Goal: Task Accomplishment & Management: Manage account settings

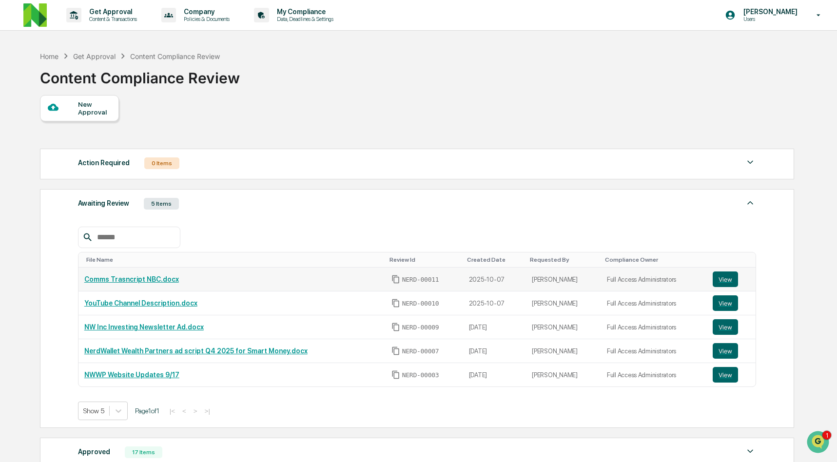
scroll to position [128, 0]
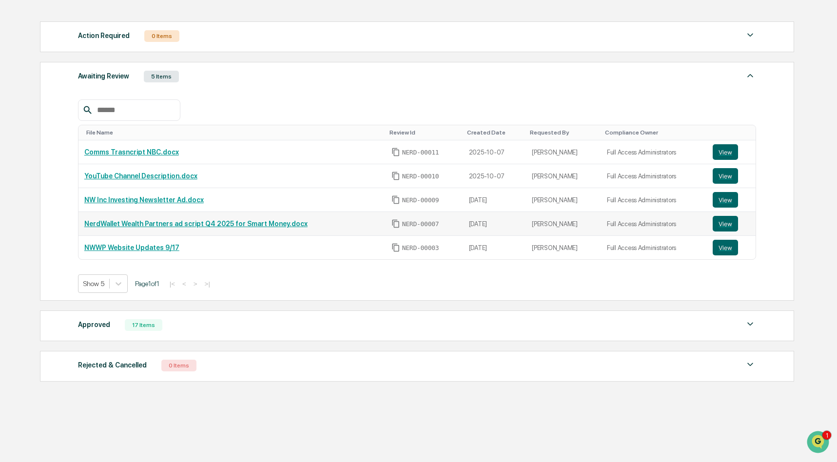
click at [375, 215] on td "NerdWallet Wealth Partners ad script Q4 2025 for Smart Money.docx" at bounding box center [232, 224] width 307 height 24
click at [308, 103] on div at bounding box center [417, 109] width 678 height 21
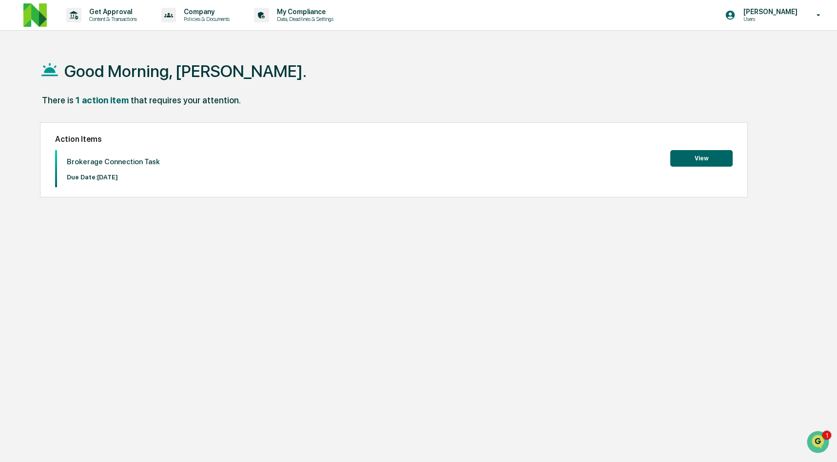
click at [301, 208] on div "Good Morning, Rachel. There is 1 action item that requires your attention. Acti…" at bounding box center [416, 277] width 783 height 462
click at [138, 10] on p "Get Approval" at bounding box center [111, 12] width 60 height 8
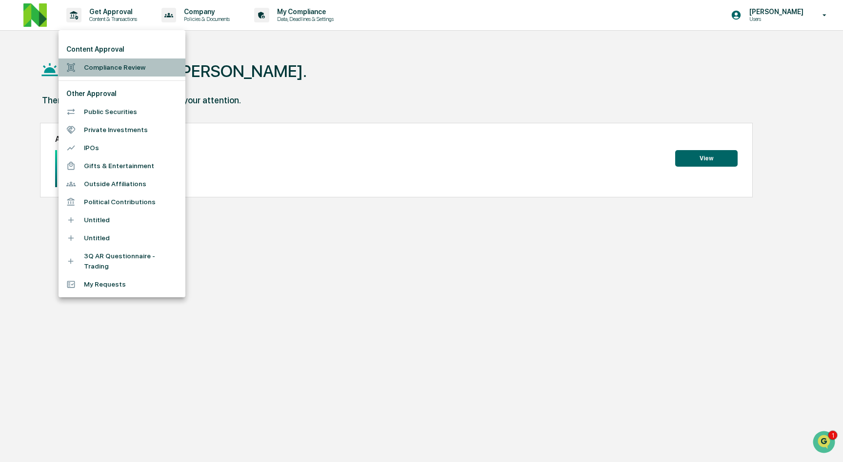
click at [143, 70] on li "Compliance Review" at bounding box center [122, 68] width 127 height 18
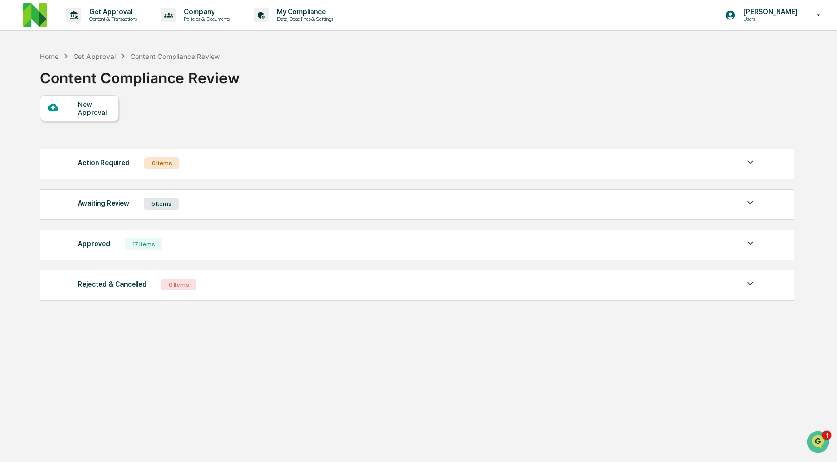
click at [342, 204] on div "Awaiting Review 5 Items" at bounding box center [417, 204] width 678 height 14
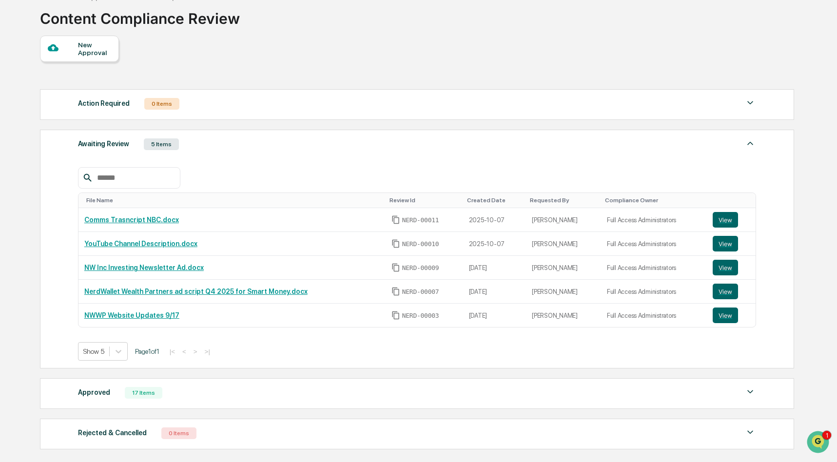
scroll to position [53, 0]
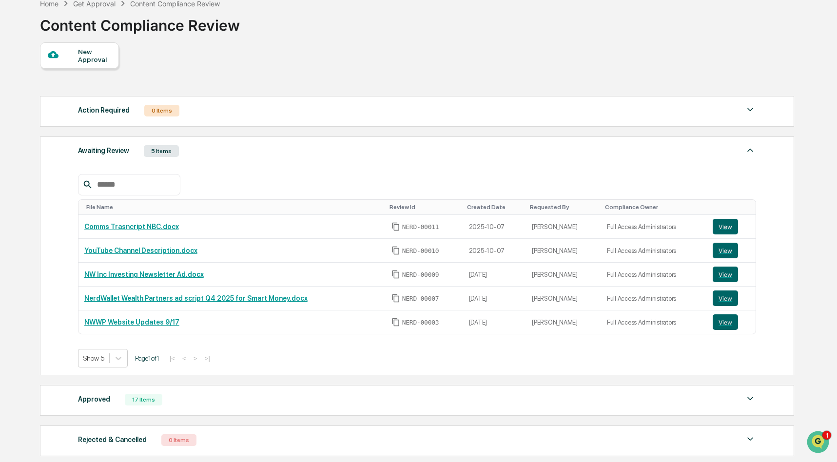
click at [567, 72] on div "New Approval Action Required 0 Items No data to display Show 5 Page 1 of 0 |< <…" at bounding box center [416, 251] width 753 height 419
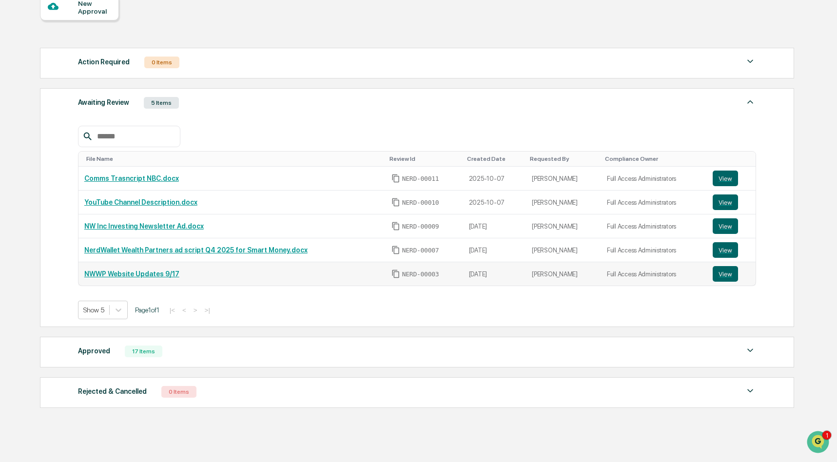
scroll to position [100, 0]
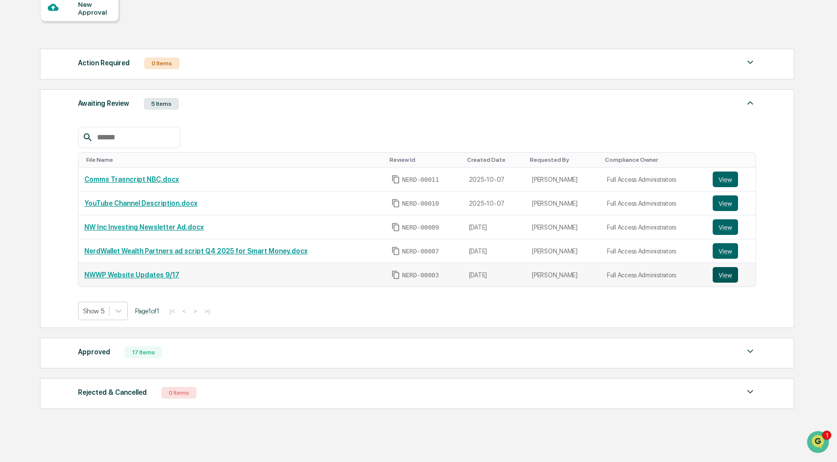
click at [720, 276] on button "View" at bounding box center [725, 275] width 25 height 16
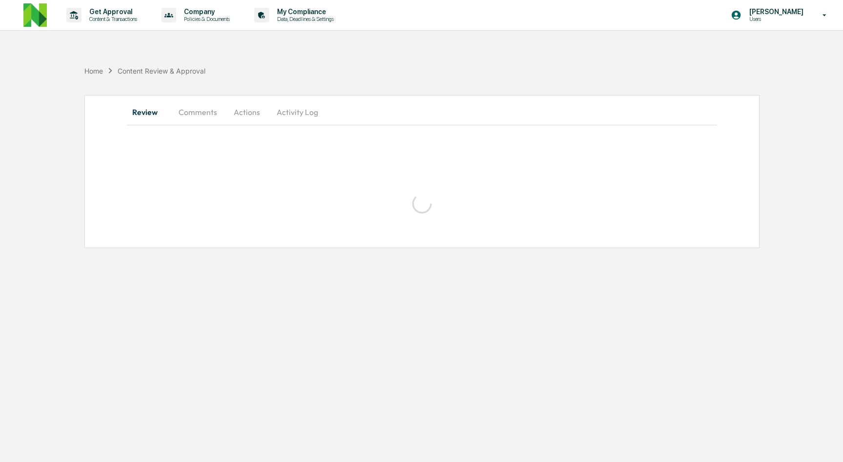
click at [195, 114] on button "Comments" at bounding box center [198, 111] width 54 height 23
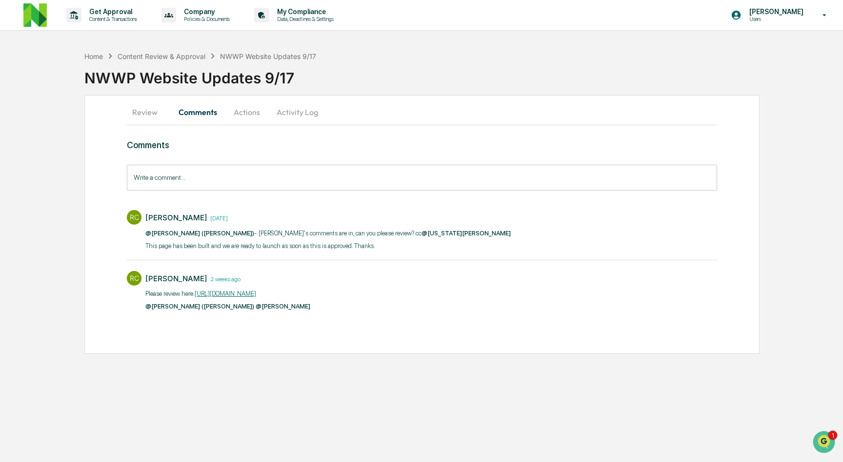
click at [256, 291] on link "https://docs.google.com/document/d/1Kh3M3Y5a_kH5h9tpjU_EJL3ki0beWlkFAAOUiCHa3LE…" at bounding box center [225, 293] width 61 height 7
click at [119, 19] on p "Content & Transactions" at bounding box center [111, 19] width 60 height 7
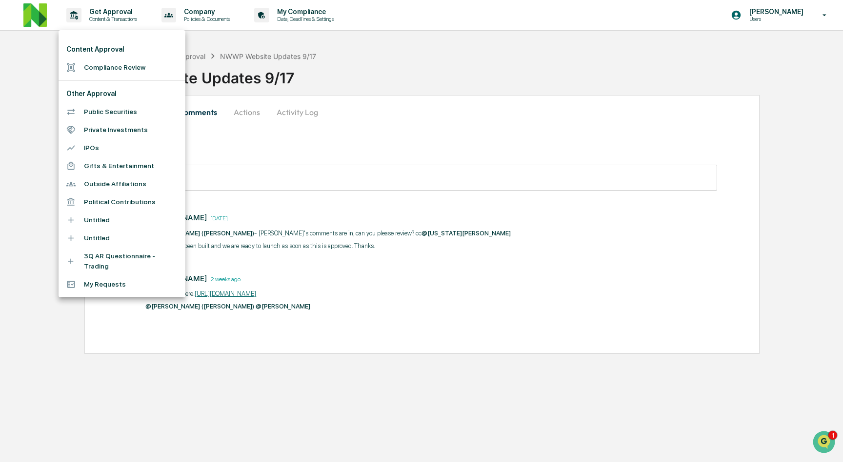
click at [138, 64] on li "Compliance Review" at bounding box center [122, 68] width 127 height 18
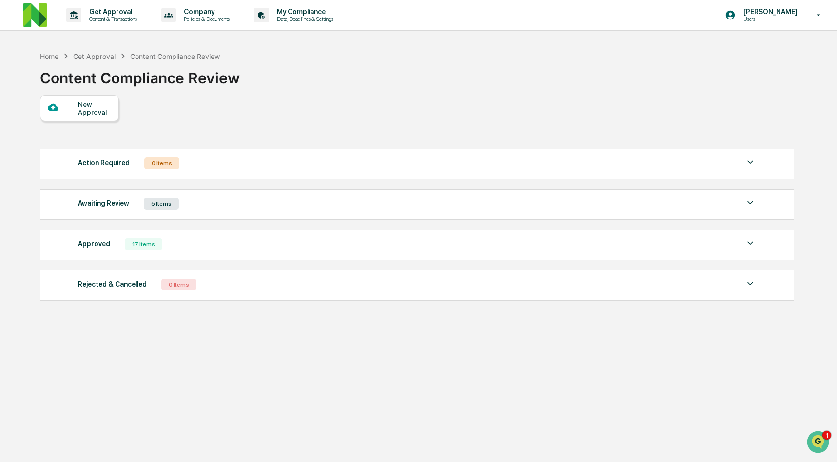
click at [336, 206] on div "Awaiting Review 5 Items" at bounding box center [417, 204] width 678 height 14
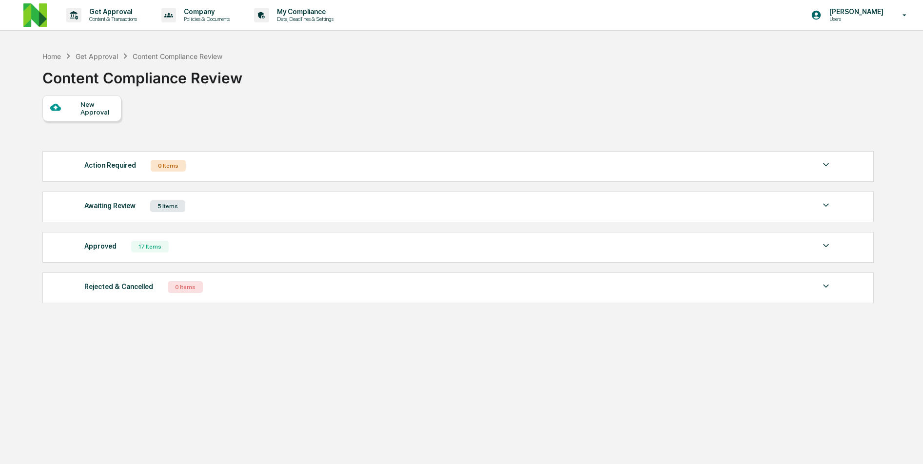
click at [227, 213] on div "Awaiting Review 5 Items" at bounding box center [458, 206] width 748 height 14
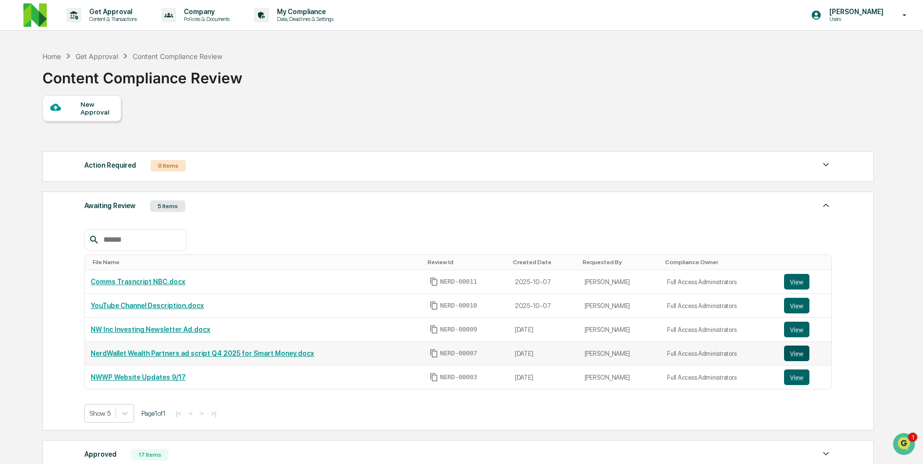
click at [792, 355] on button "View" at bounding box center [796, 354] width 25 height 16
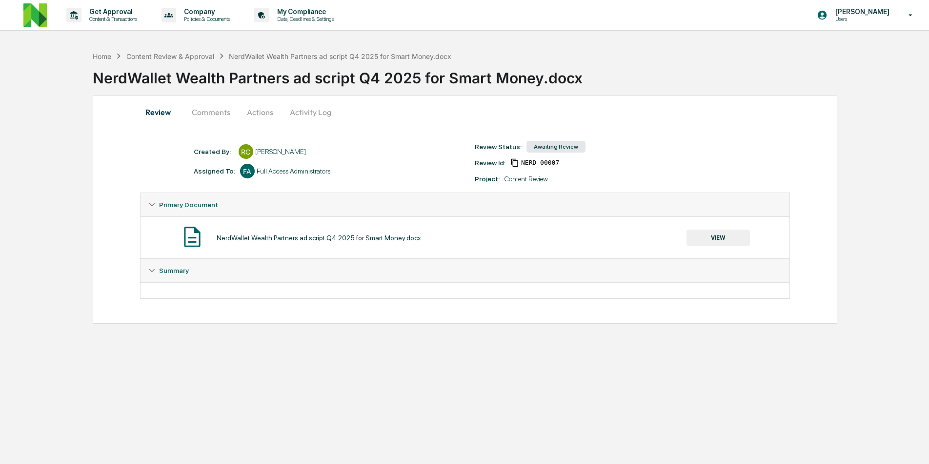
click at [216, 112] on button "Comments" at bounding box center [211, 111] width 54 height 23
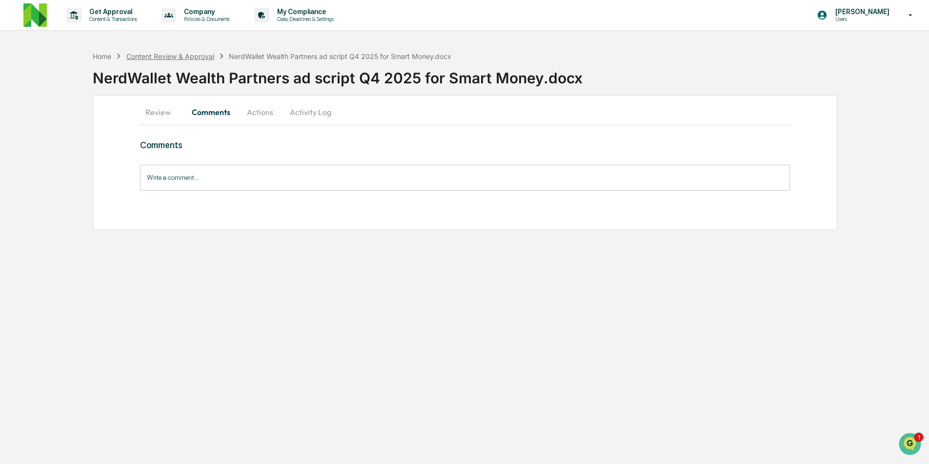
click at [196, 55] on div "Content Review & Approval" at bounding box center [170, 56] width 88 height 8
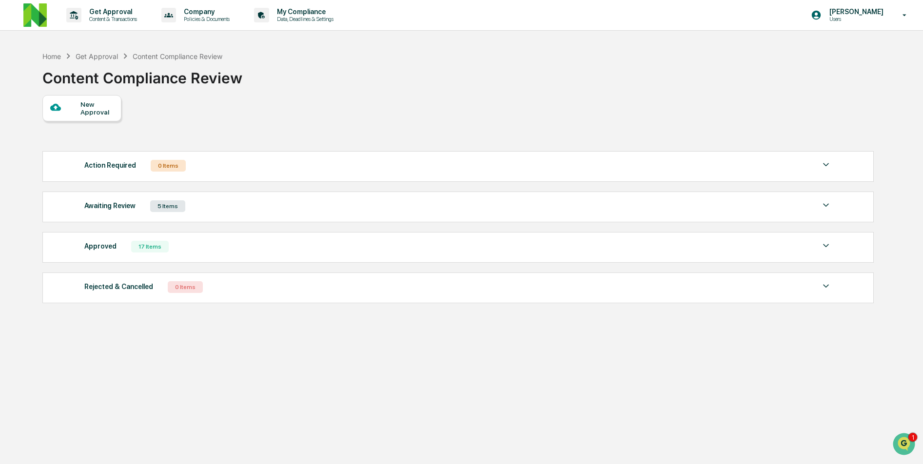
click at [797, 224] on div "Action Required 0 Items No data to display Show 5 Page 1 of 0 |< < > >| Awaitin…" at bounding box center [457, 227] width 831 height 162
click at [772, 213] on div "Awaiting Review 5 Items" at bounding box center [458, 206] width 748 height 14
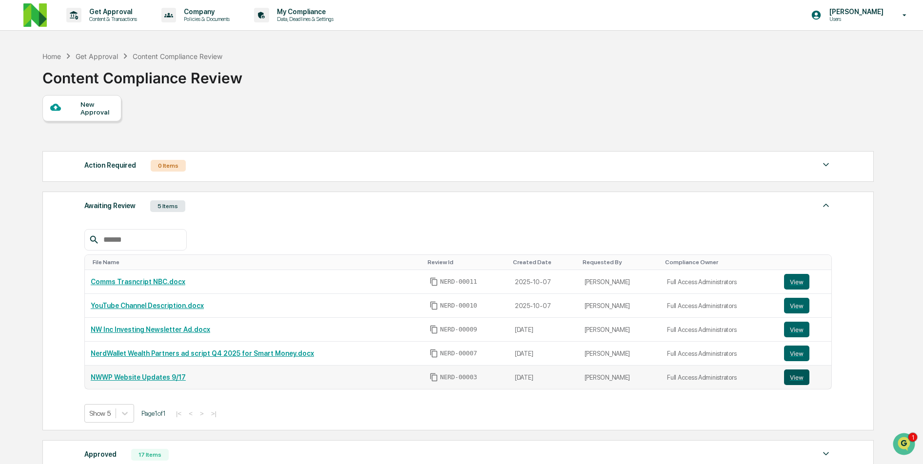
click at [802, 381] on button "View" at bounding box center [796, 378] width 25 height 16
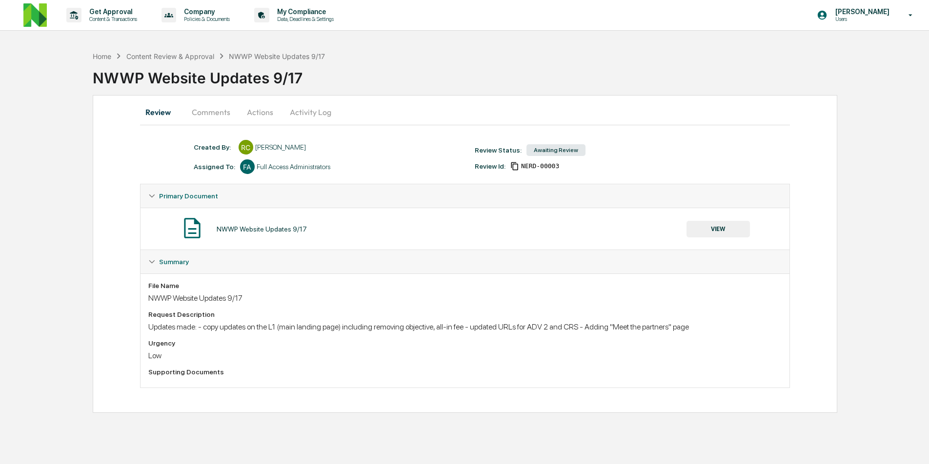
click at [259, 117] on button "Actions" at bounding box center [260, 111] width 44 height 23
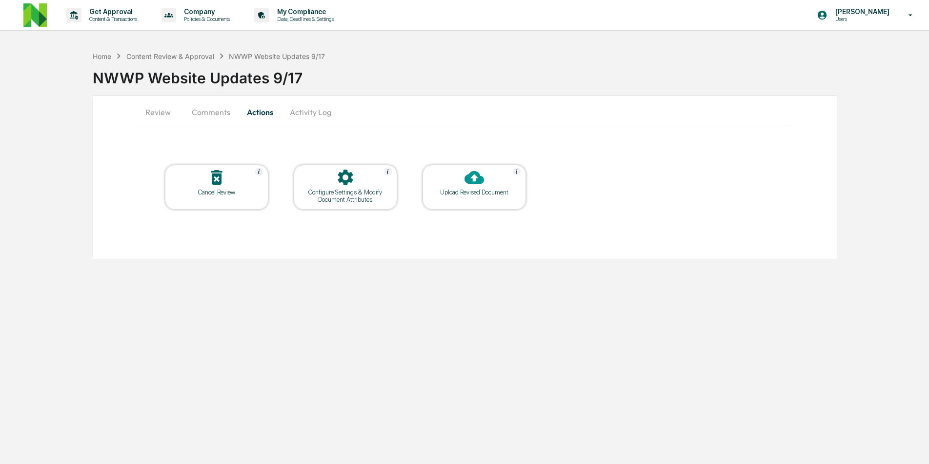
click at [205, 113] on button "Comments" at bounding box center [211, 111] width 54 height 23
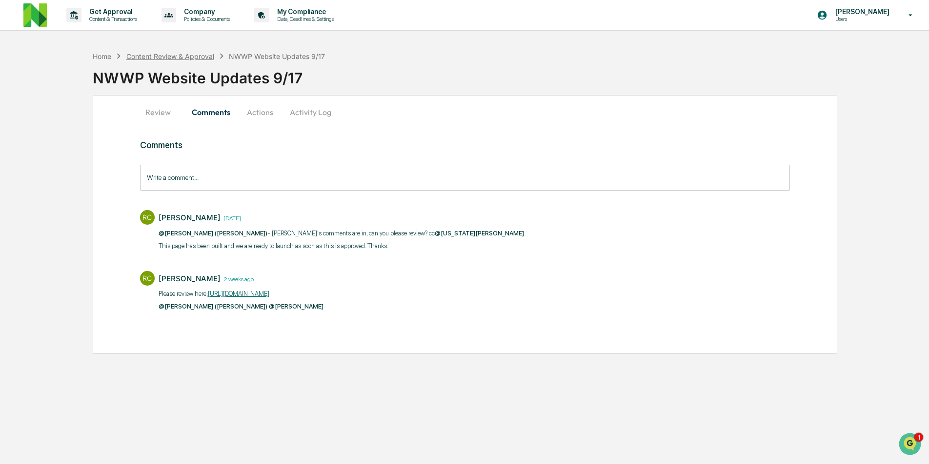
click at [190, 55] on div "Content Review & Approval" at bounding box center [170, 56] width 88 height 8
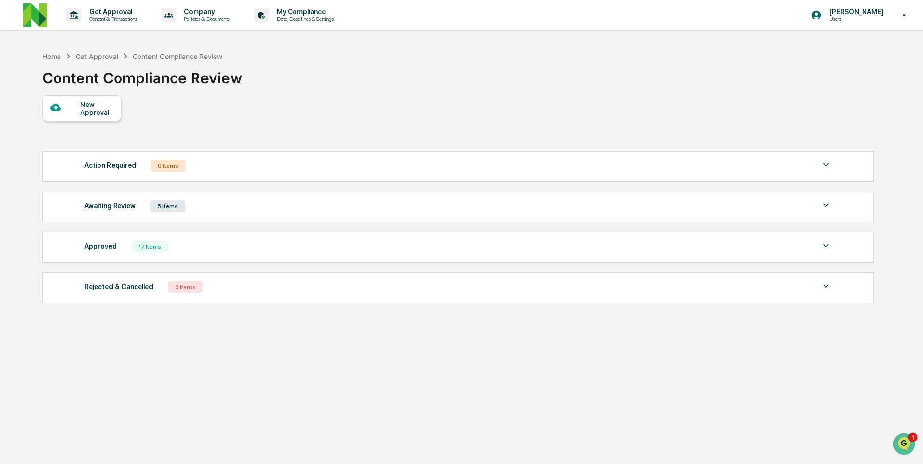
click at [509, 204] on div "Awaiting Review 5 Items" at bounding box center [458, 206] width 748 height 14
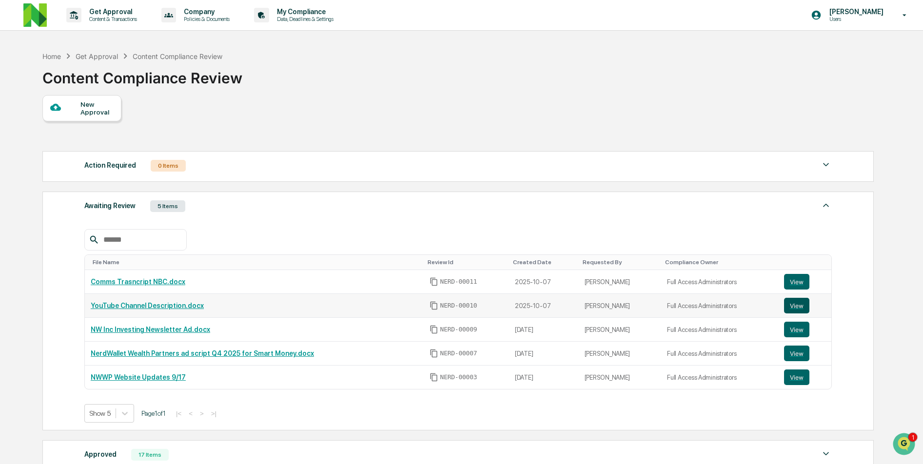
click at [793, 311] on button "View" at bounding box center [796, 306] width 25 height 16
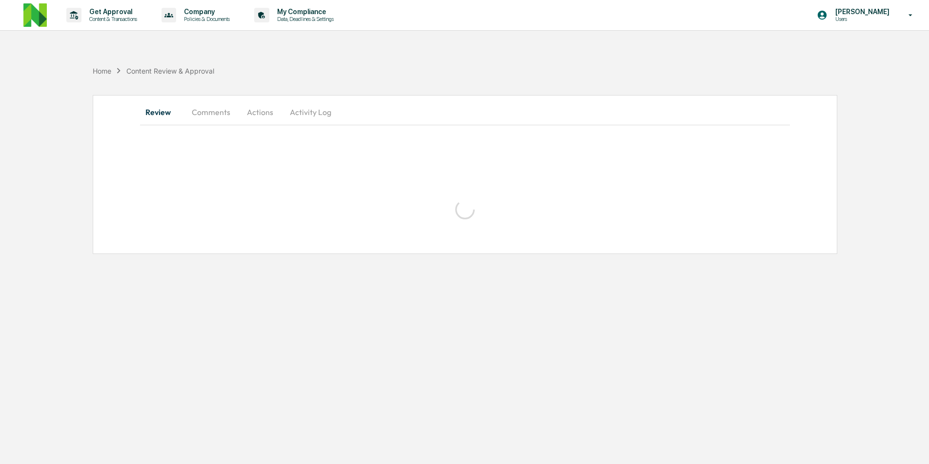
click at [209, 111] on button "Comments" at bounding box center [211, 111] width 54 height 23
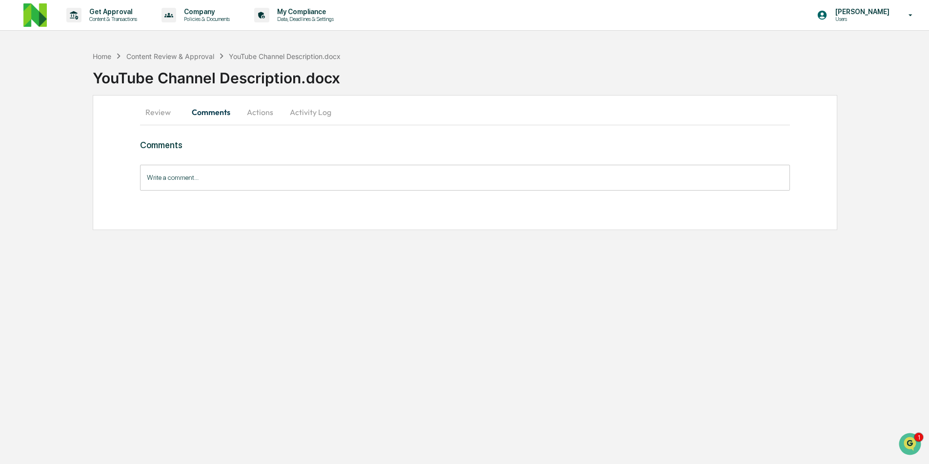
click at [177, 50] on div "Home Content Review & Approval YouTube Channel Description.docx YouTube Channel…" at bounding box center [511, 70] width 836 height 49
click at [178, 57] on div "Content Review & Approval" at bounding box center [170, 56] width 88 height 8
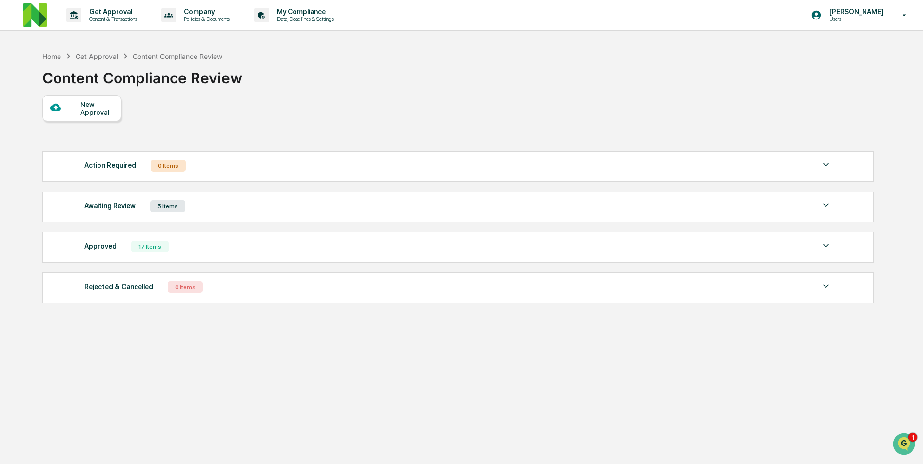
click at [617, 210] on div "Awaiting Review 5 Items" at bounding box center [458, 206] width 748 height 14
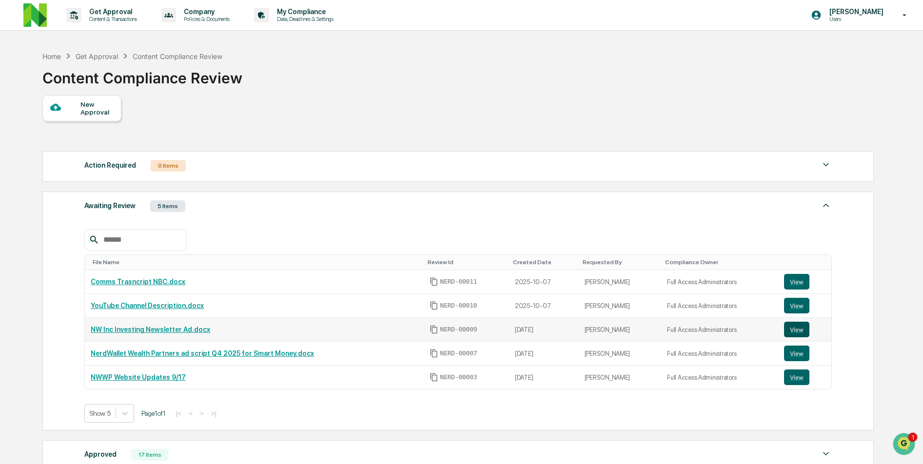
click at [789, 333] on button "View" at bounding box center [796, 330] width 25 height 16
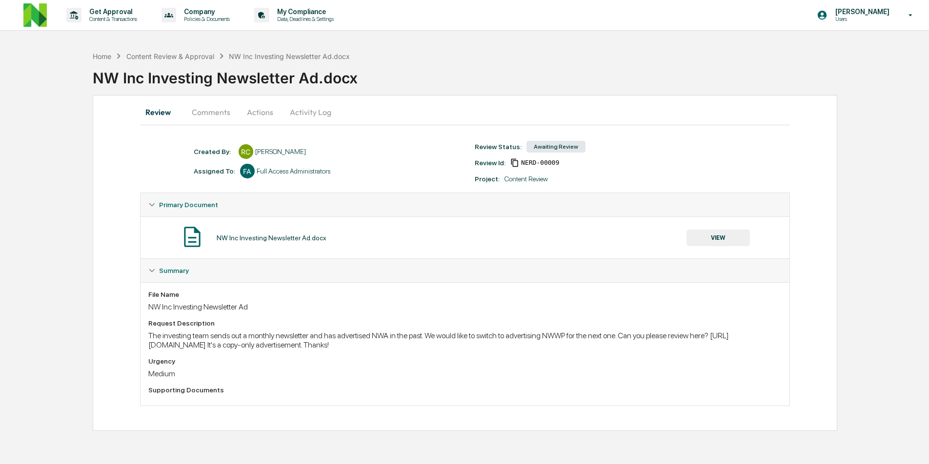
click at [201, 111] on button "Comments" at bounding box center [211, 111] width 54 height 23
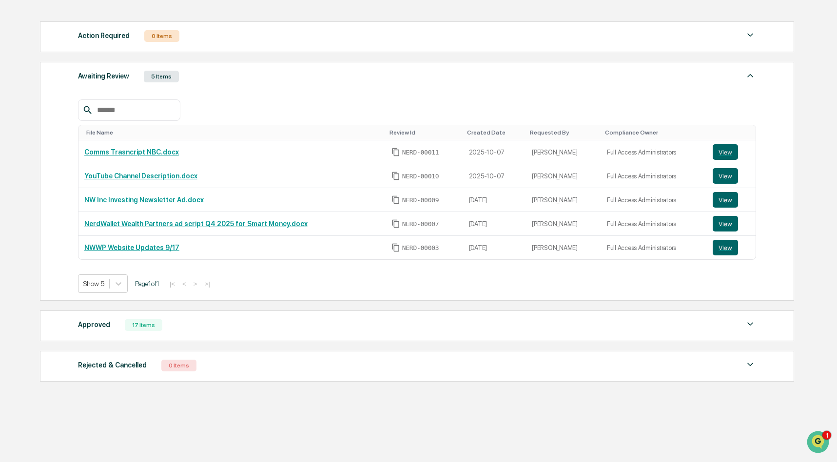
click at [299, 83] on div "Awaiting Review 5 Items" at bounding box center [417, 77] width 678 height 14
